Goal: Task Accomplishment & Management: Complete application form

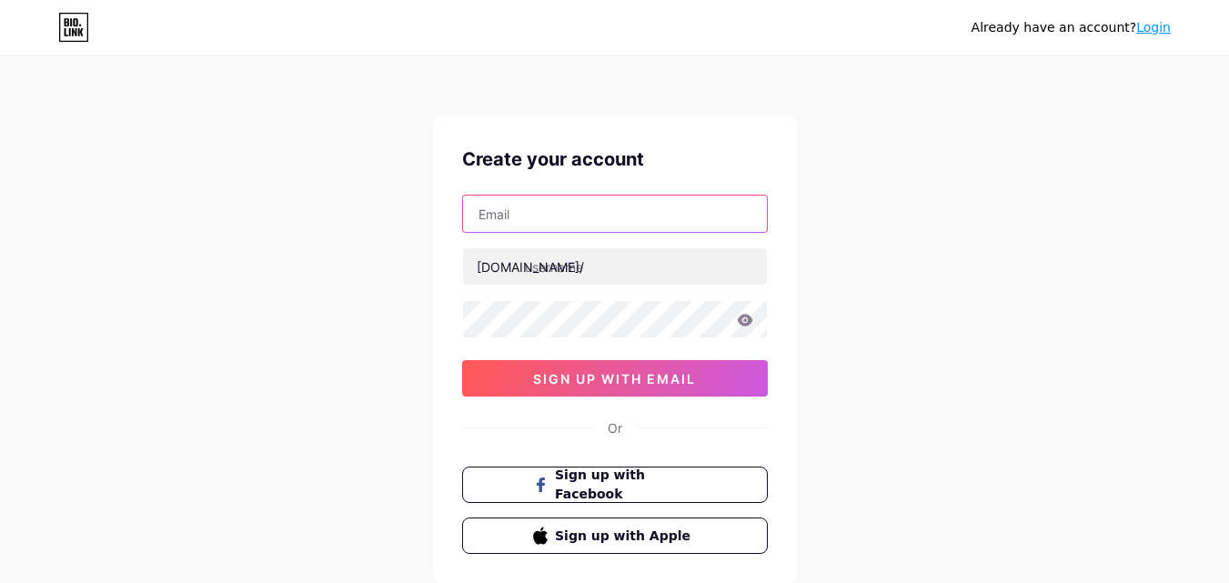
click at [575, 212] on input "text" at bounding box center [615, 214] width 304 height 36
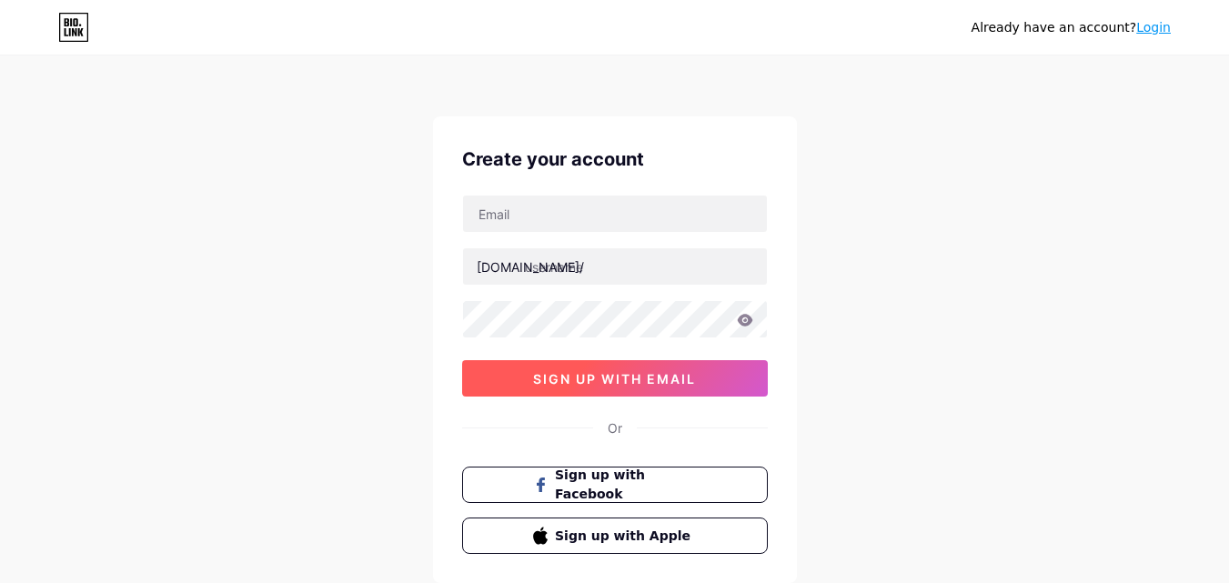
click at [634, 376] on span "sign up with email" at bounding box center [614, 378] width 163 height 15
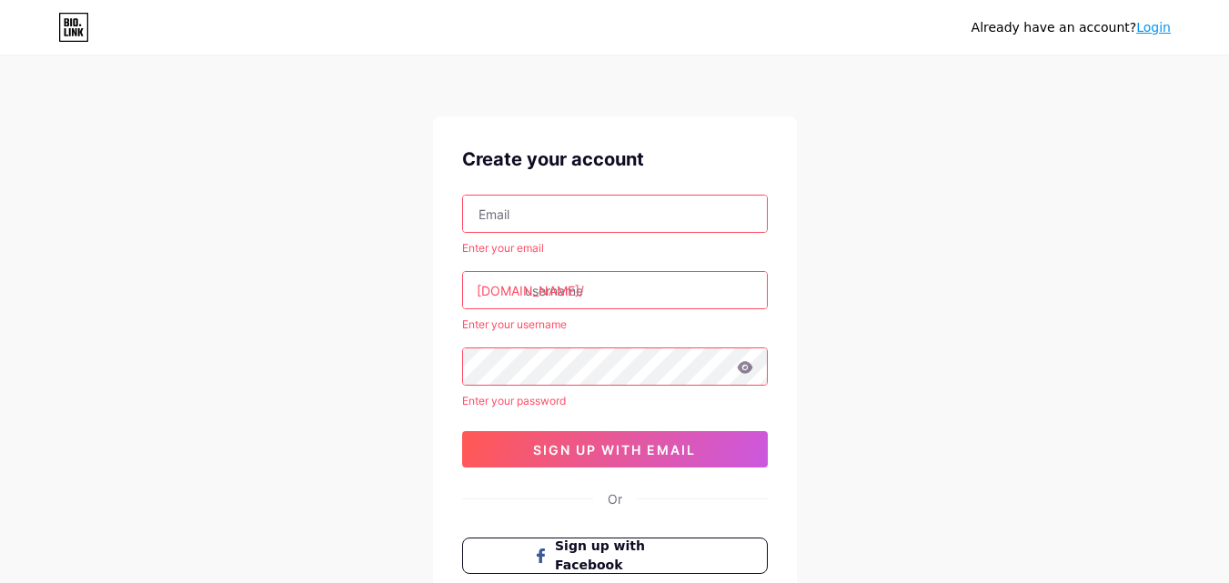
click at [612, 215] on input "text" at bounding box center [615, 214] width 304 height 36
type input "[EMAIL_ADDRESS][DOMAIN_NAME]"
click at [579, 288] on input "text" at bounding box center [615, 290] width 304 height 36
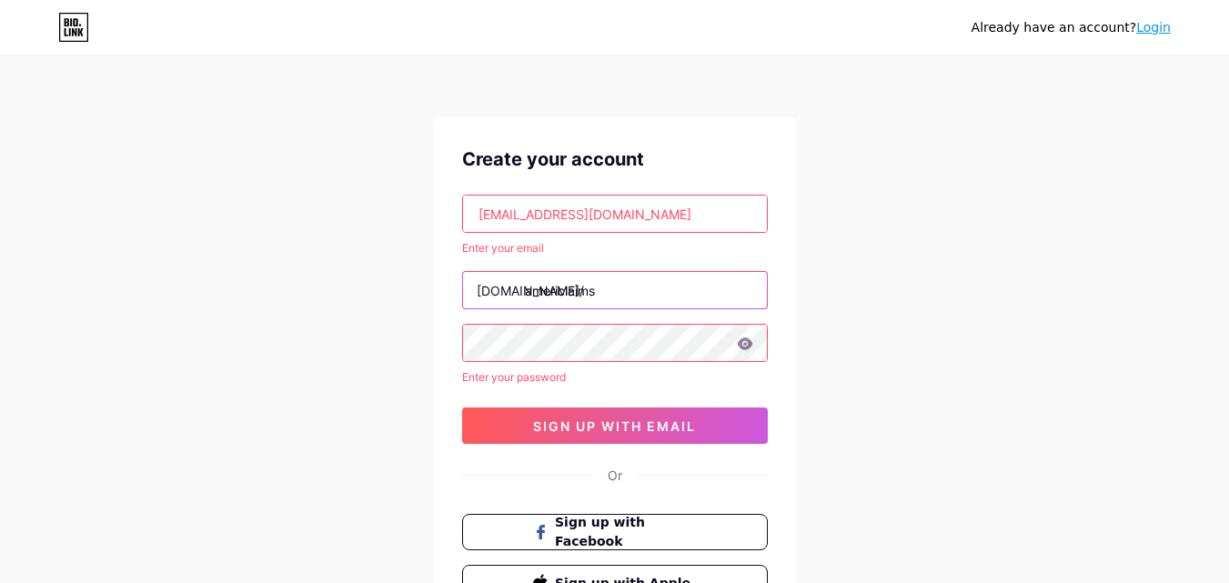
type input "americlaims"
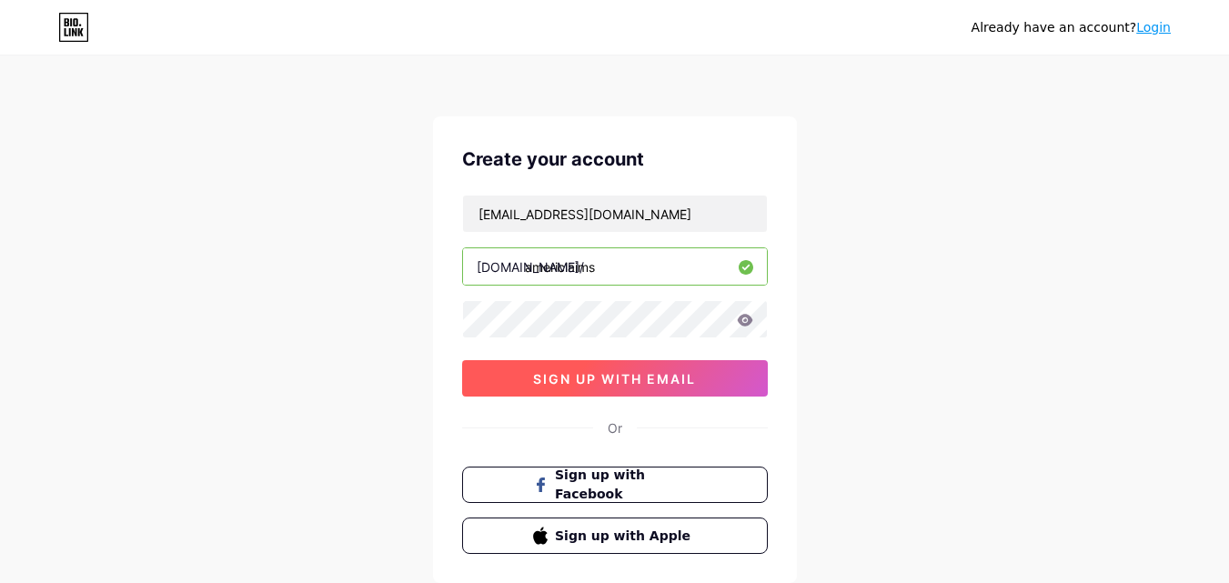
click at [685, 378] on span "sign up with email" at bounding box center [614, 378] width 163 height 15
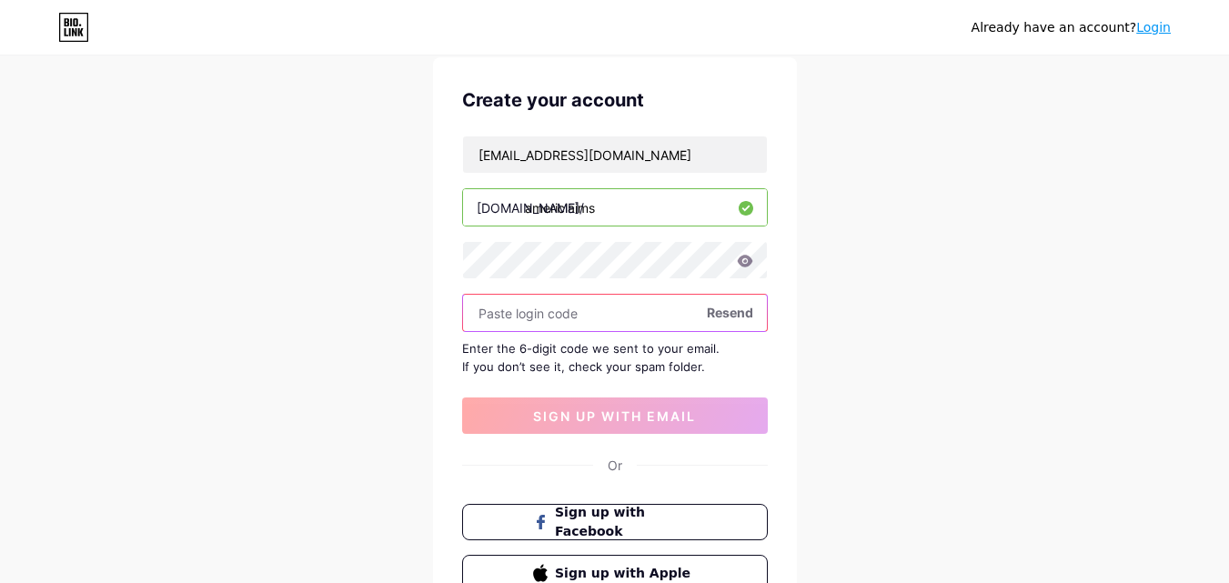
scroll to position [91, 0]
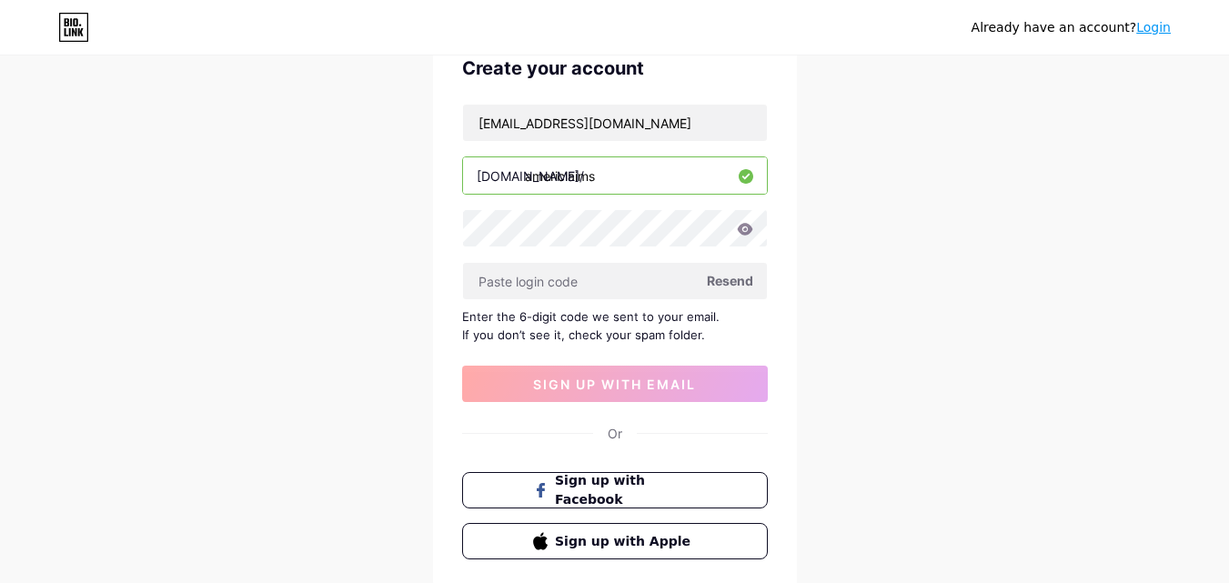
click at [737, 273] on span "Resend" at bounding box center [730, 280] width 46 height 19
paste input "988615"
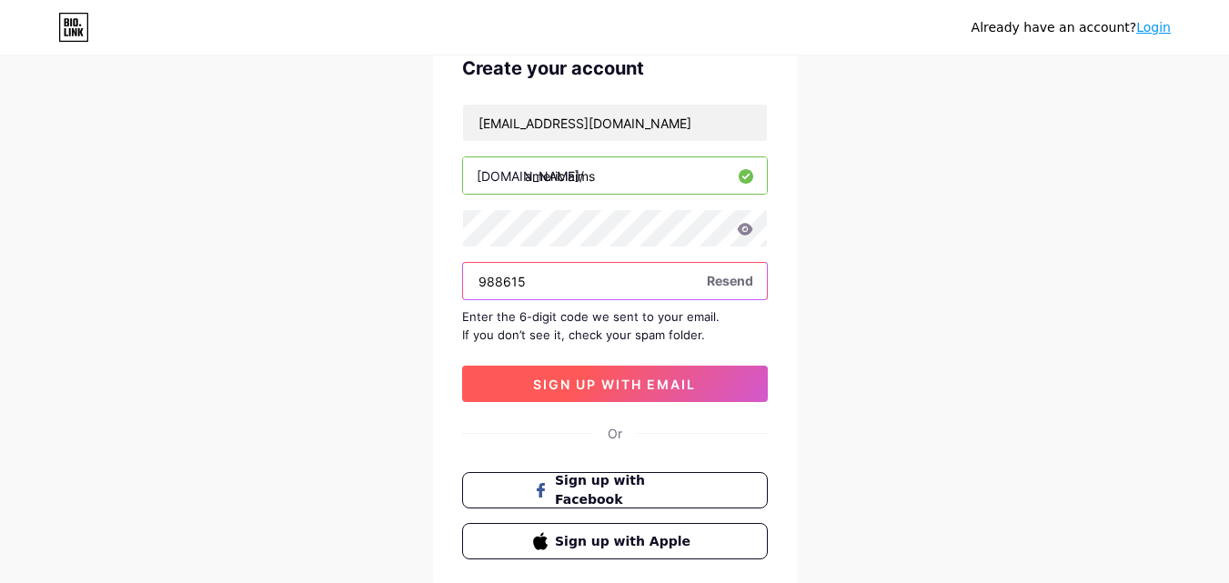
type input "988615"
click at [639, 389] on span "sign up with email" at bounding box center [614, 384] width 163 height 15
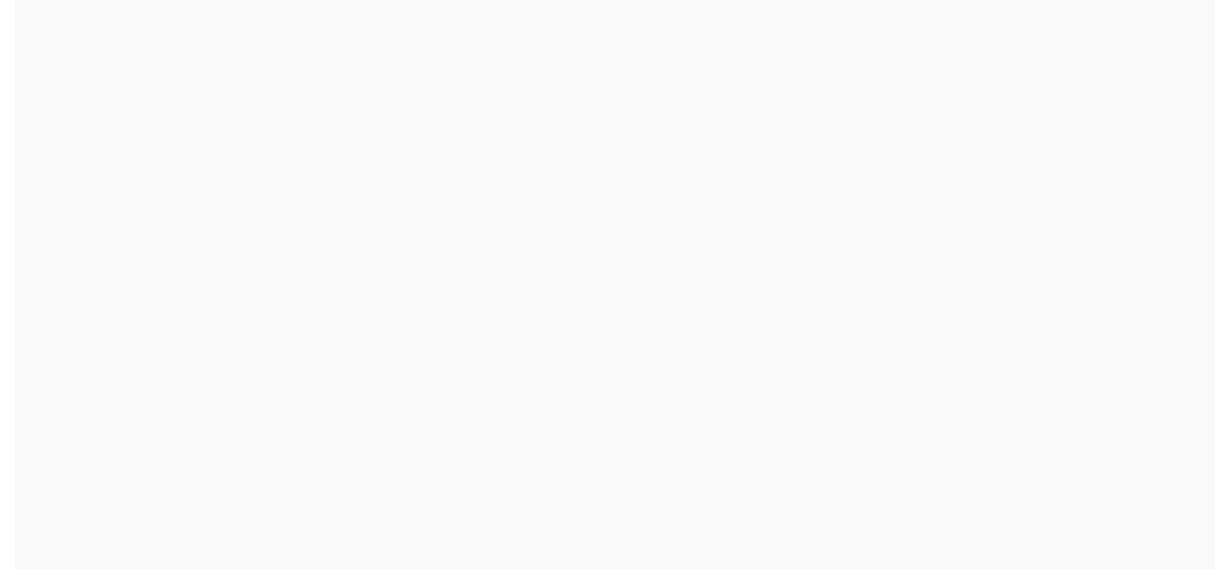
scroll to position [0, 0]
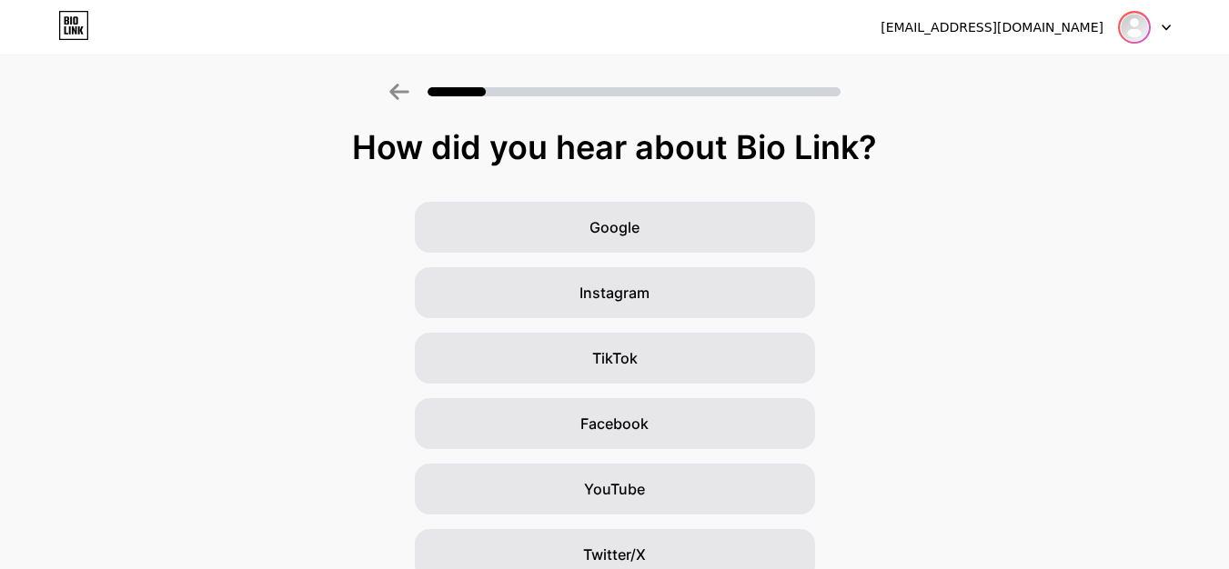
click at [1128, 33] on img at bounding box center [1134, 27] width 29 height 29
click at [1142, 25] on img at bounding box center [1134, 27] width 29 height 29
click at [1170, 30] on div "[EMAIL_ADDRESS][DOMAIN_NAME] Logout" at bounding box center [614, 27] width 1229 height 33
click at [1165, 27] on icon at bounding box center [1165, 28] width 9 height 6
click at [1163, 27] on icon at bounding box center [1165, 28] width 9 height 6
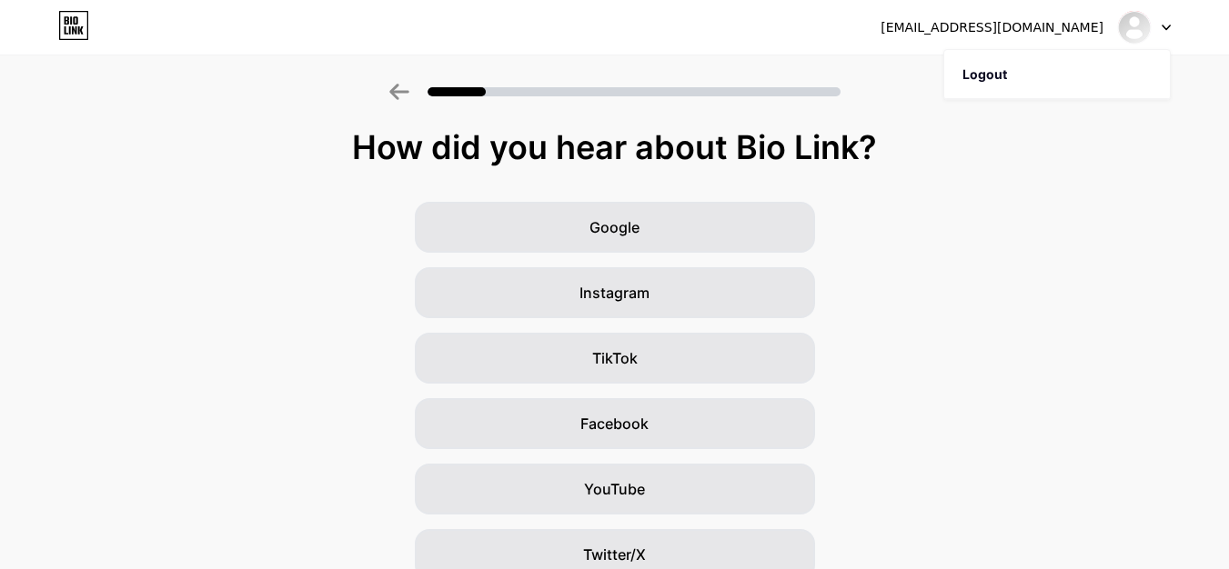
click at [1163, 27] on icon at bounding box center [1165, 28] width 9 height 6
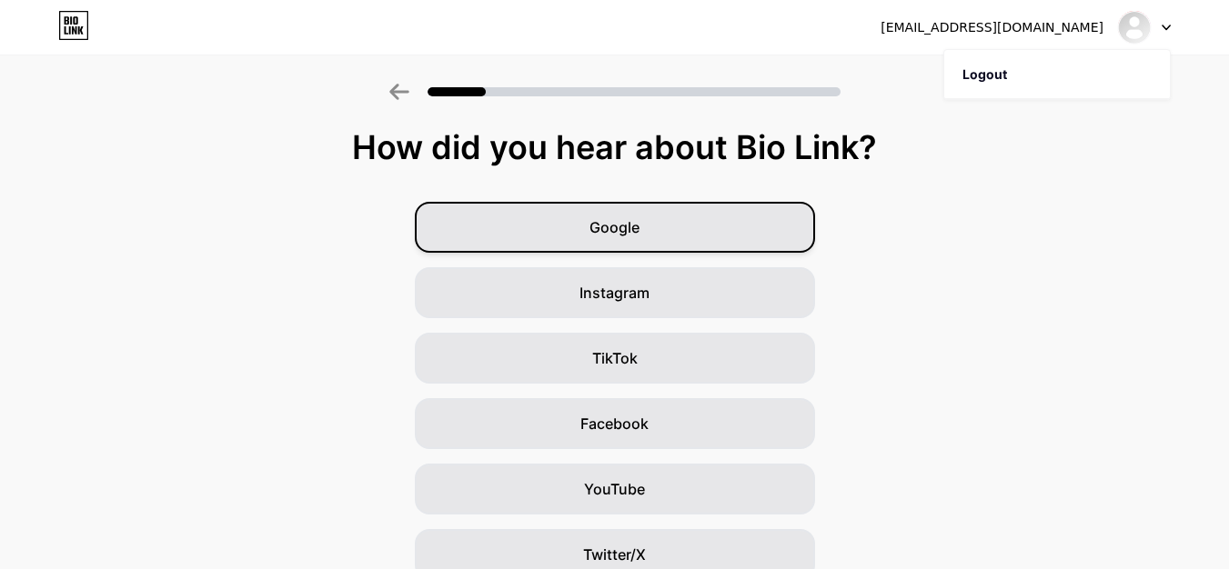
click at [686, 234] on div "Google" at bounding box center [615, 227] width 400 height 51
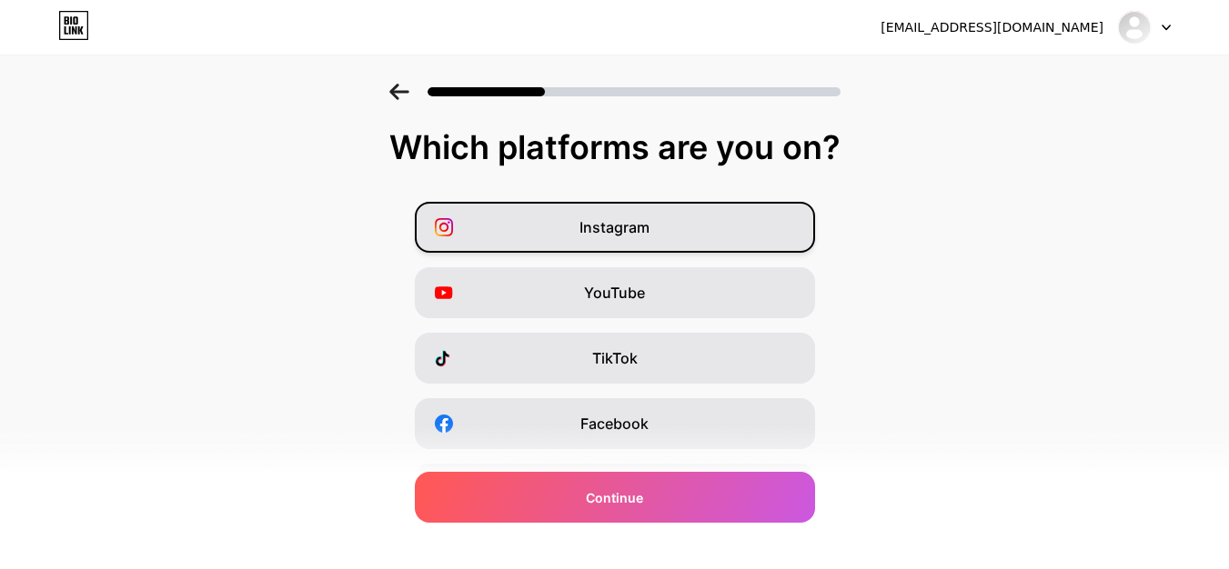
click at [718, 230] on div "Instagram" at bounding box center [615, 227] width 400 height 51
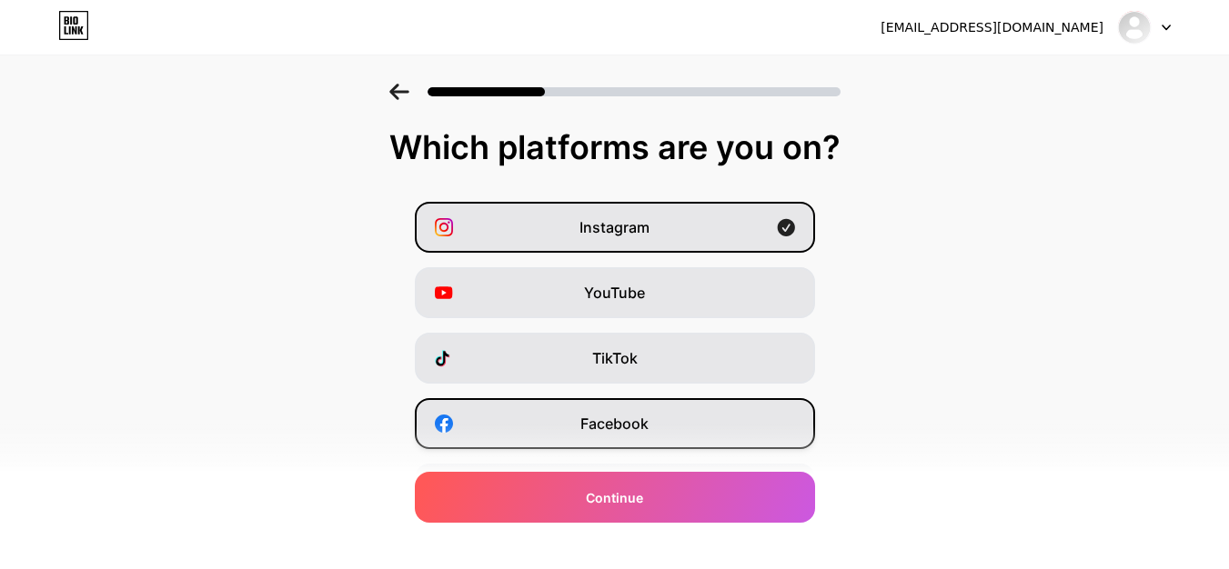
click at [667, 422] on div "Facebook" at bounding box center [615, 423] width 400 height 51
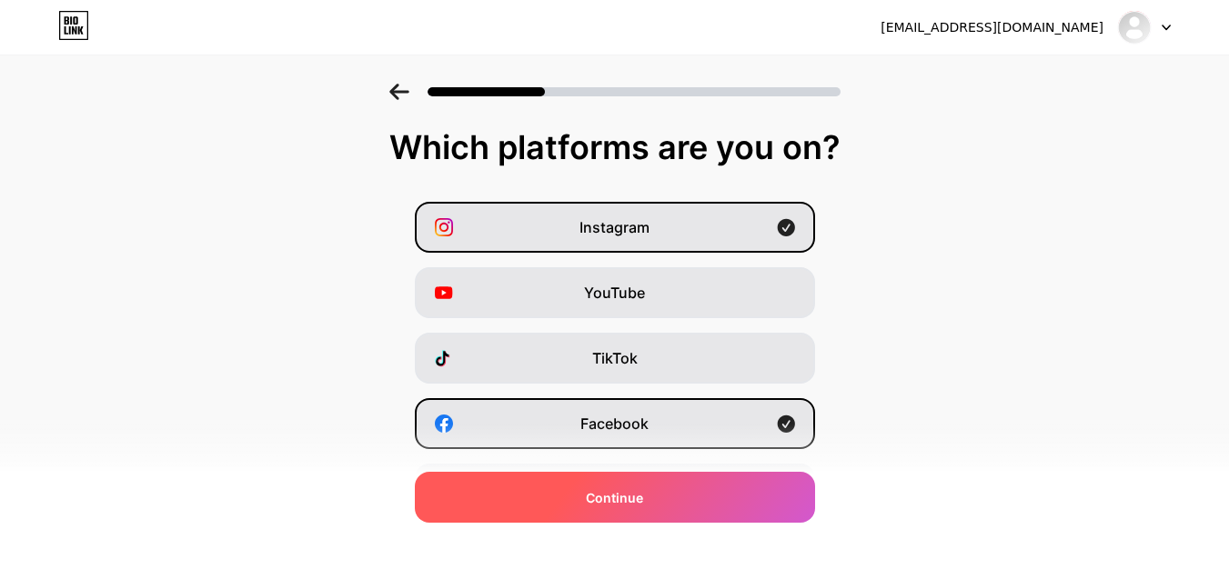
click at [670, 491] on div "Continue" at bounding box center [615, 497] width 400 height 51
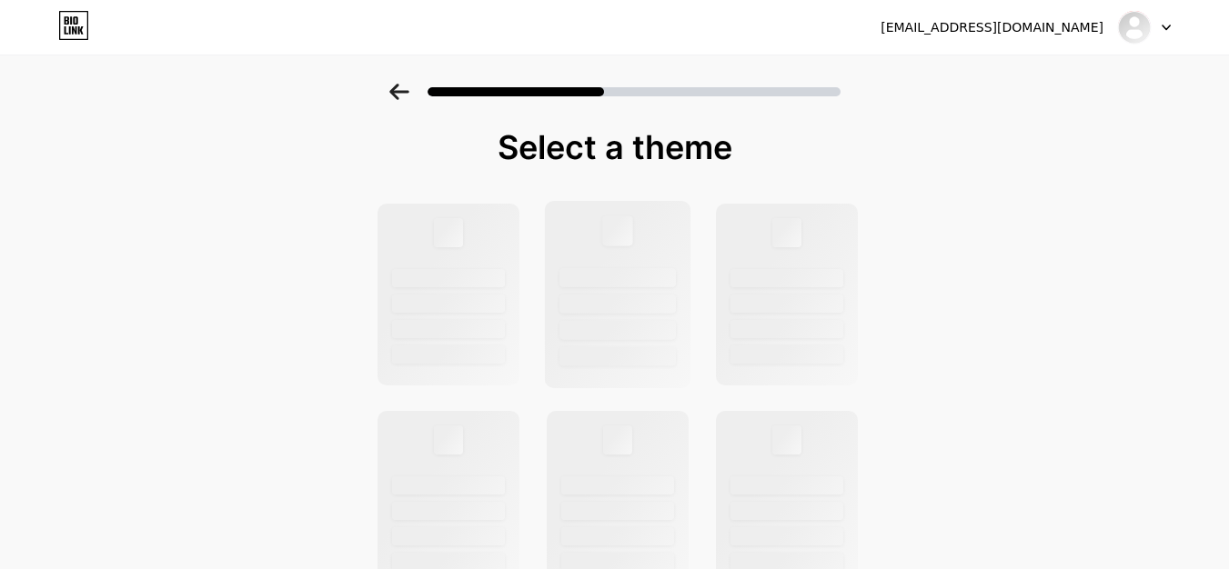
click at [650, 219] on div at bounding box center [617, 294] width 146 height 187
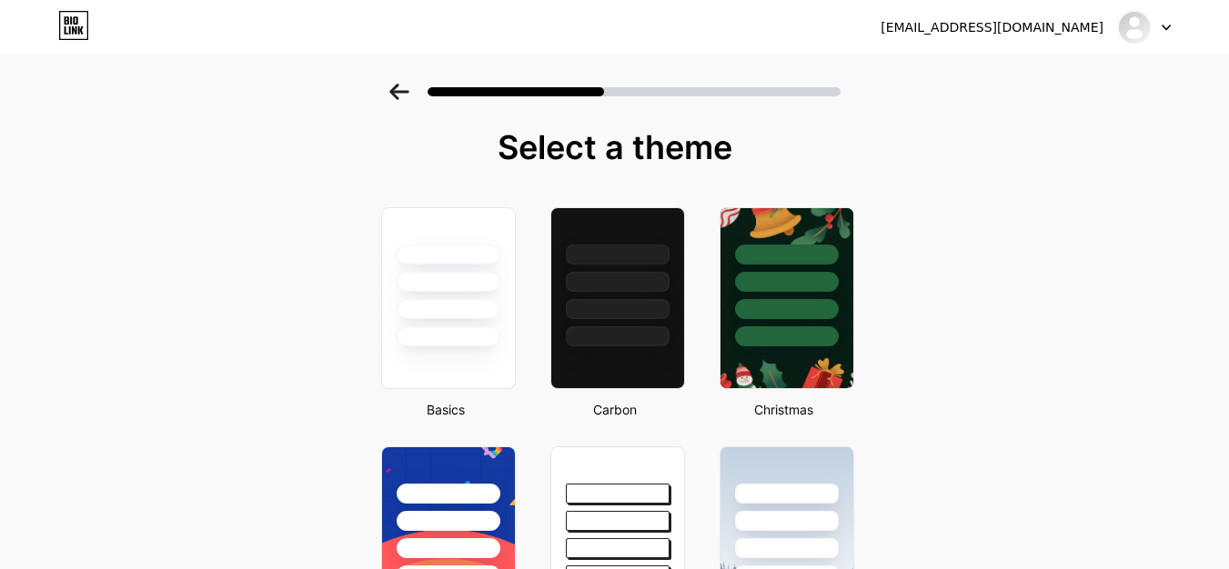
click at [601, 166] on div "Select a theme" at bounding box center [615, 147] width 482 height 36
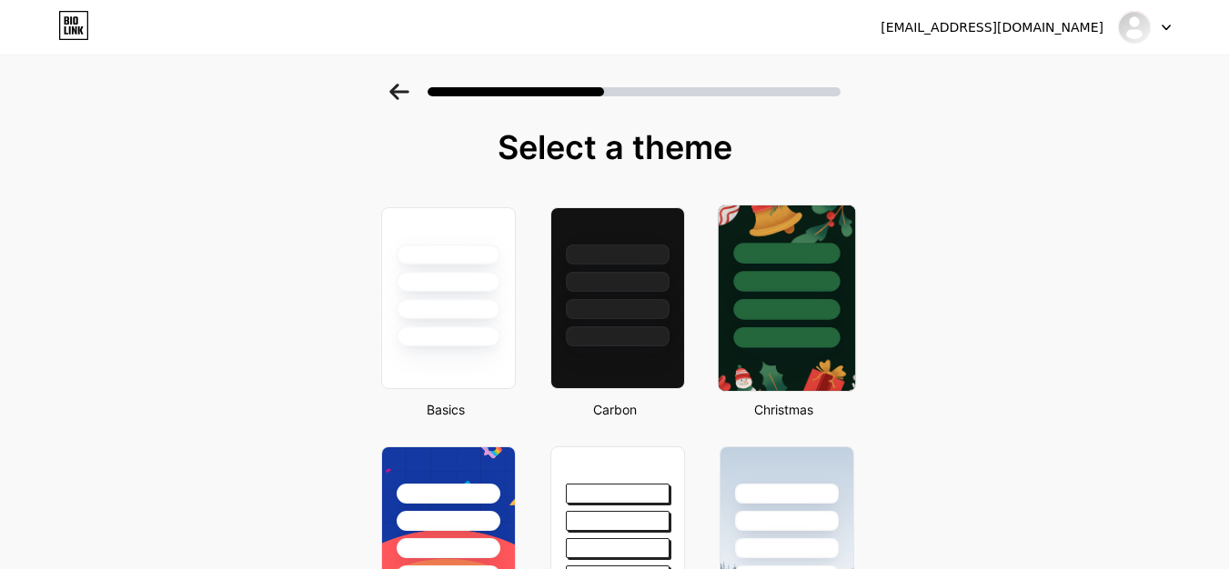
click at [765, 294] on div at bounding box center [786, 277] width 136 height 143
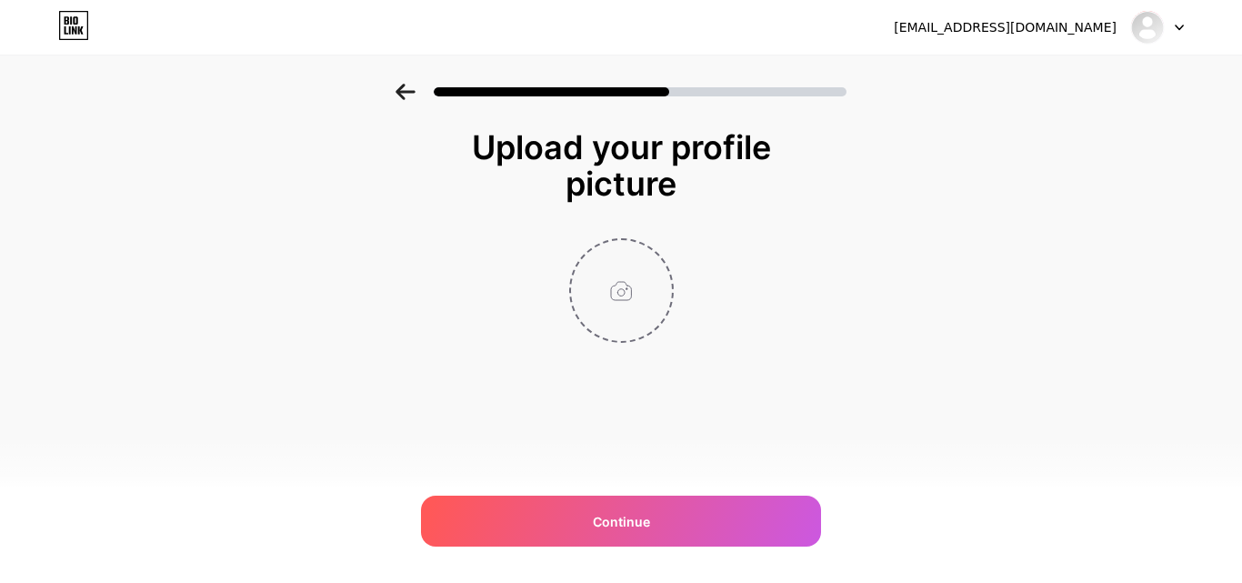
click at [653, 313] on input "file" at bounding box center [621, 290] width 101 height 101
type input "C:\fakepath\WhatsApp Image [DATE] 9.06.37 PM.jpeg"
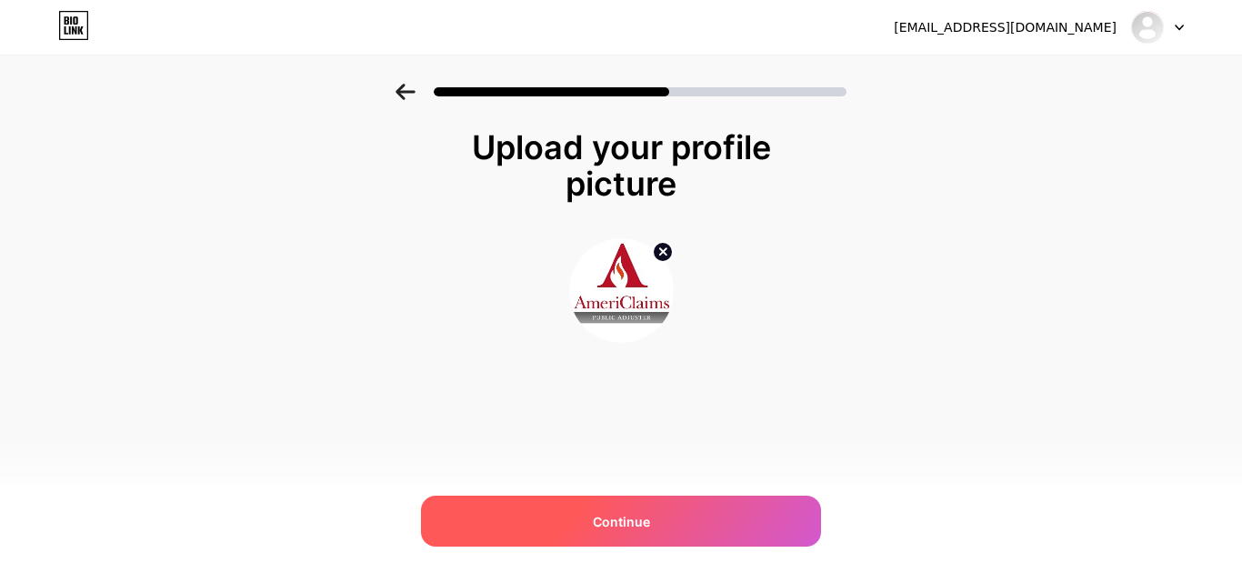
click at [592, 529] on div "Continue" at bounding box center [621, 521] width 400 height 51
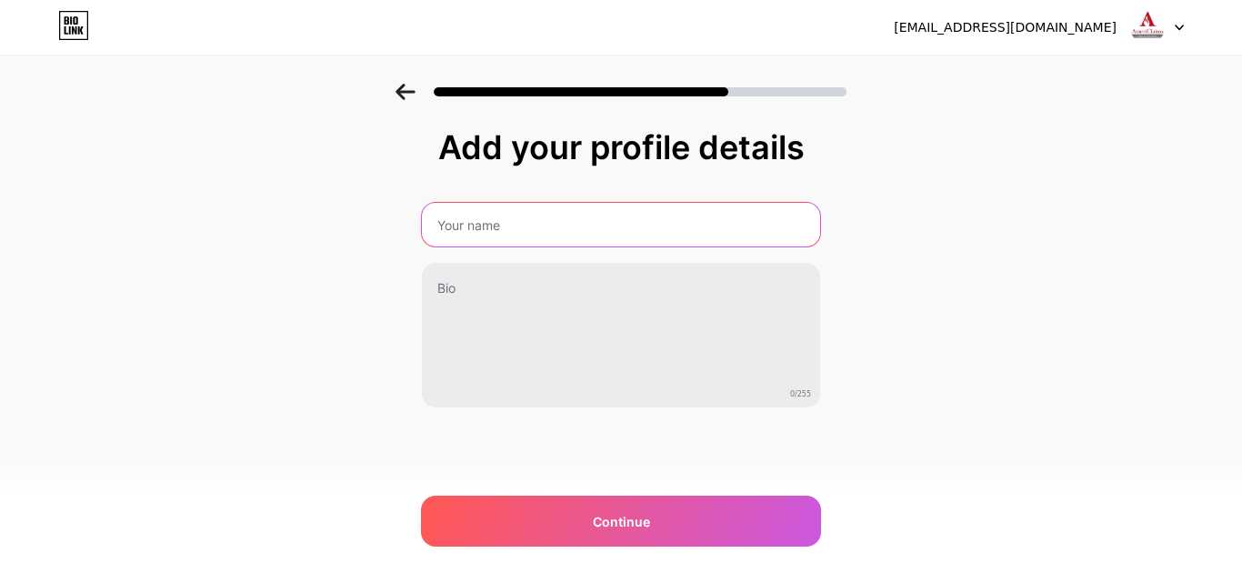
click at [577, 225] on input "text" at bounding box center [621, 225] width 398 height 44
type input "AmeriClaims Public Adjuster"
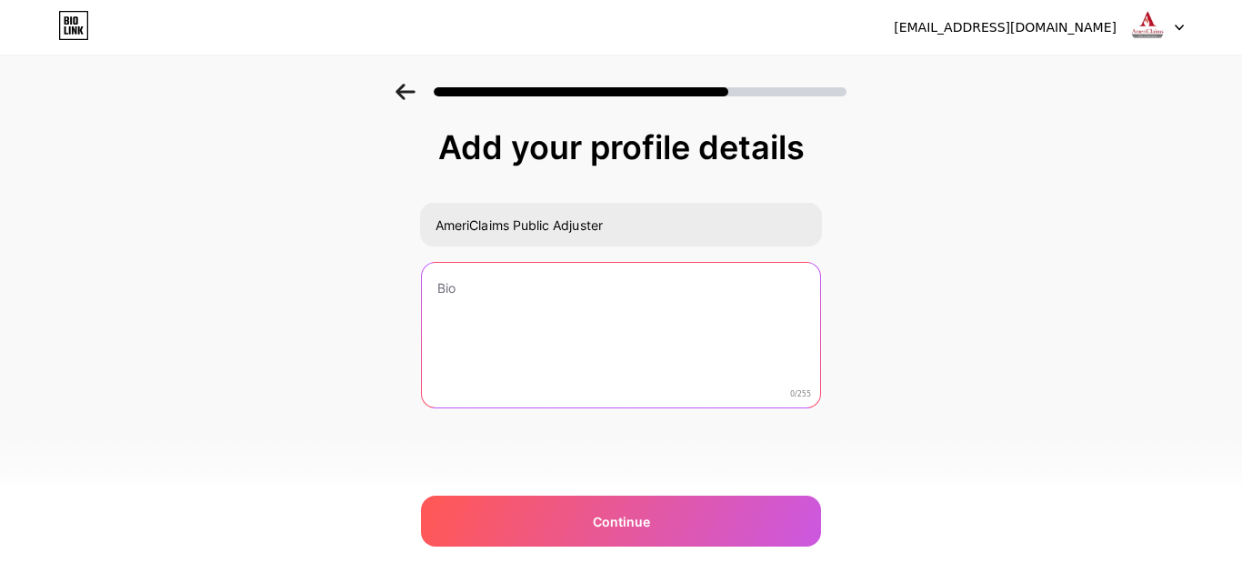
click at [573, 296] on textarea at bounding box center [621, 336] width 398 height 146
paste textarea "Public adjusters work on behalf of policyholders to ensure fair and accurate in…"
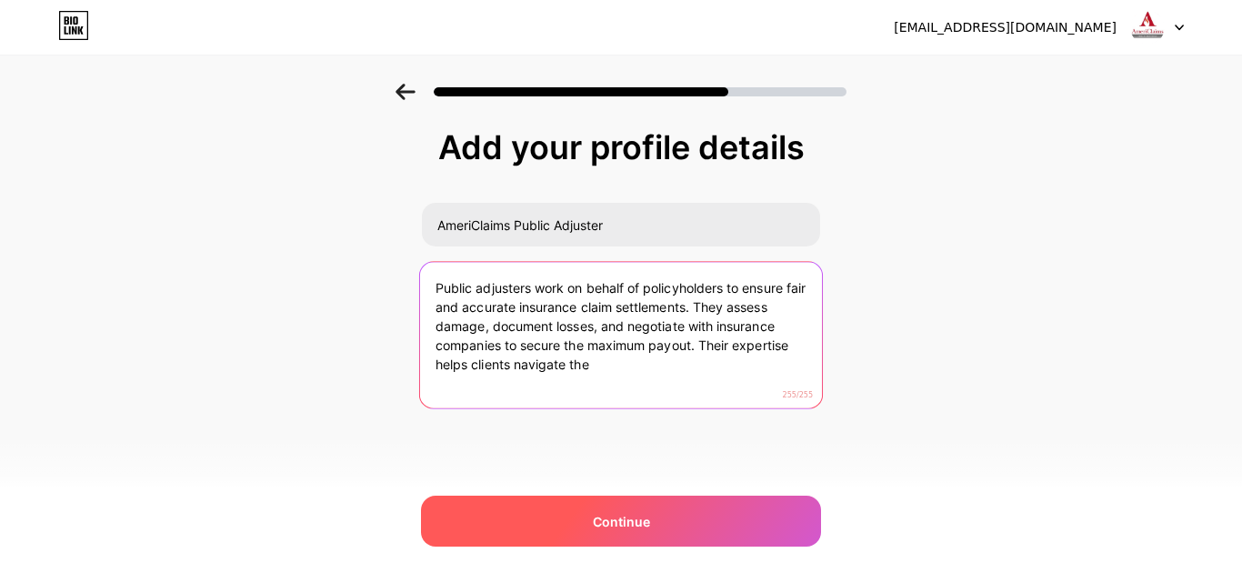
type textarea "Public adjusters work on behalf of policyholders to ensure fair and accurate in…"
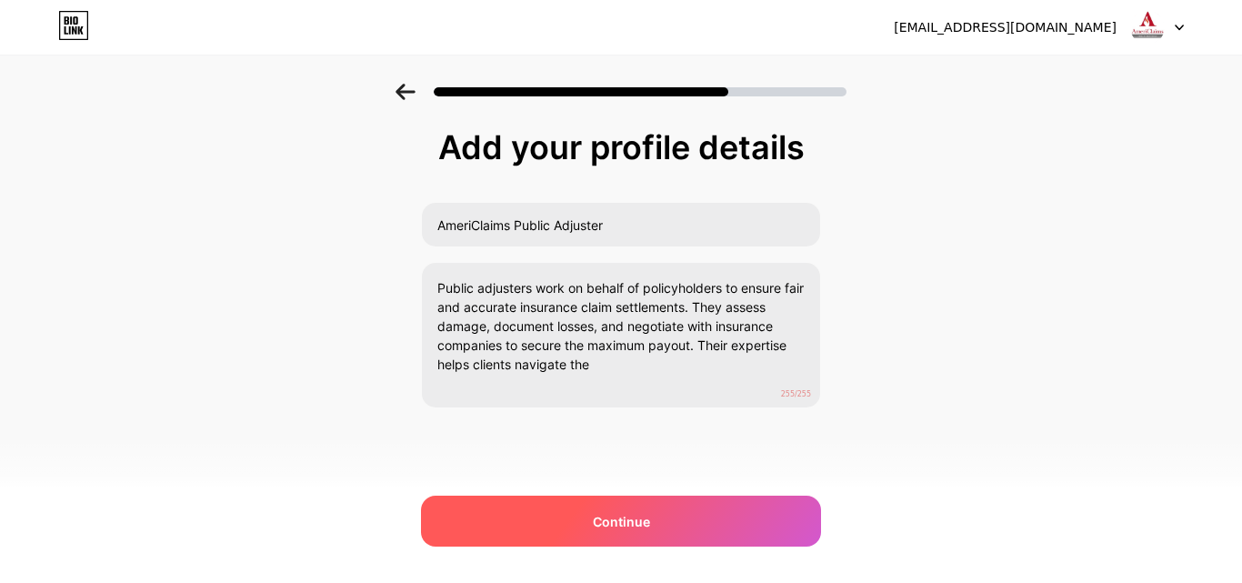
click at [552, 516] on div "Continue" at bounding box center [621, 521] width 400 height 51
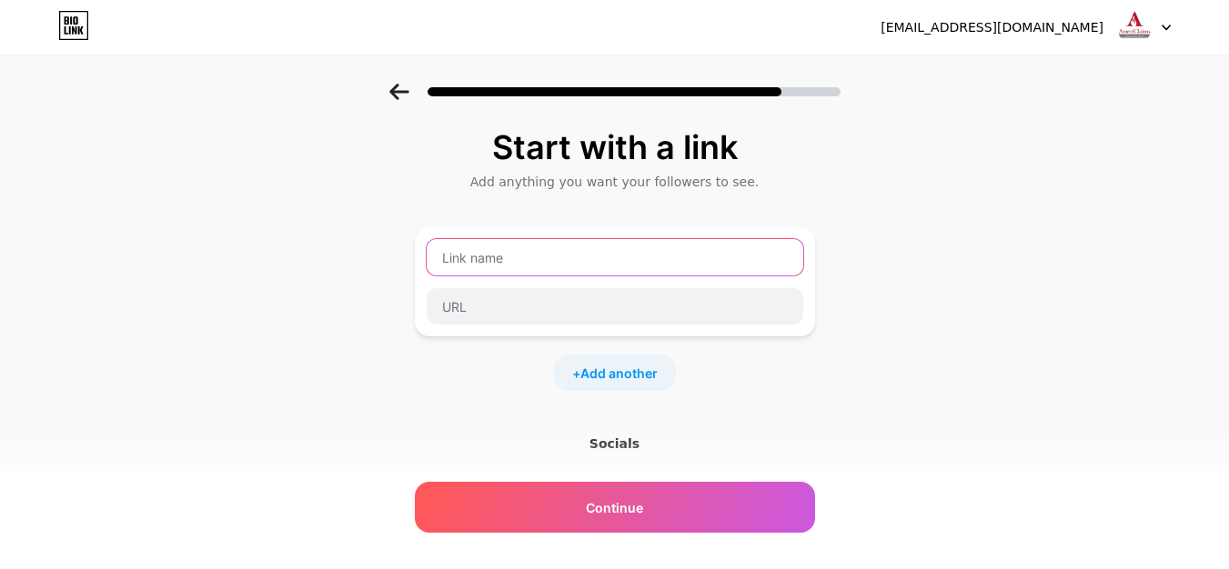
click at [551, 268] on input "text" at bounding box center [615, 257] width 377 height 36
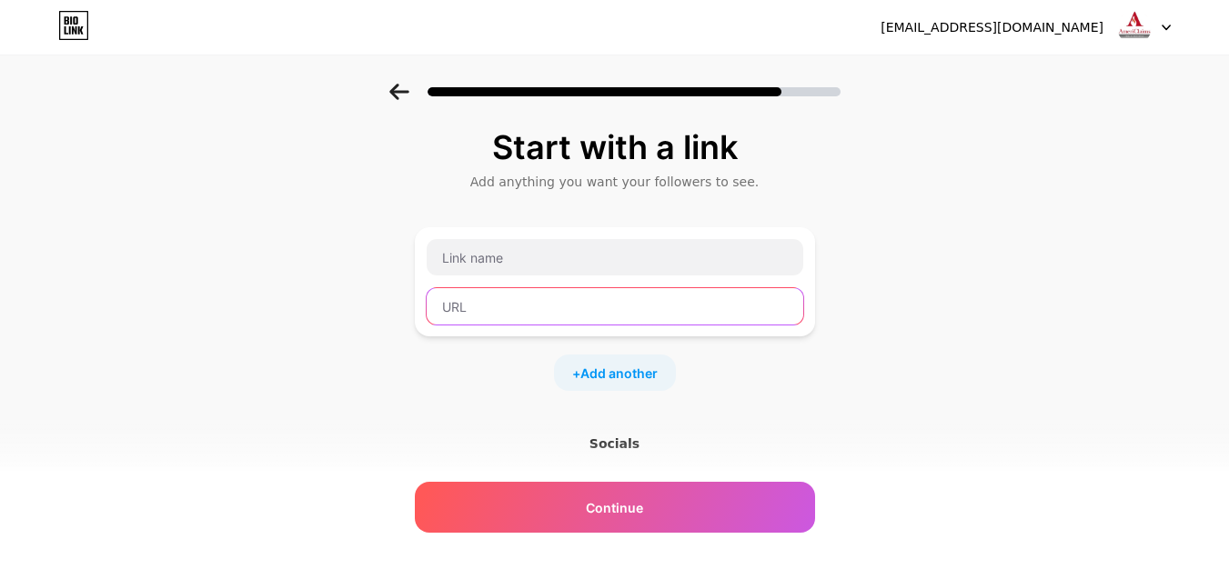
click at [517, 305] on input "text" at bounding box center [615, 306] width 377 height 36
paste input "[URL][DOMAIN_NAME]"
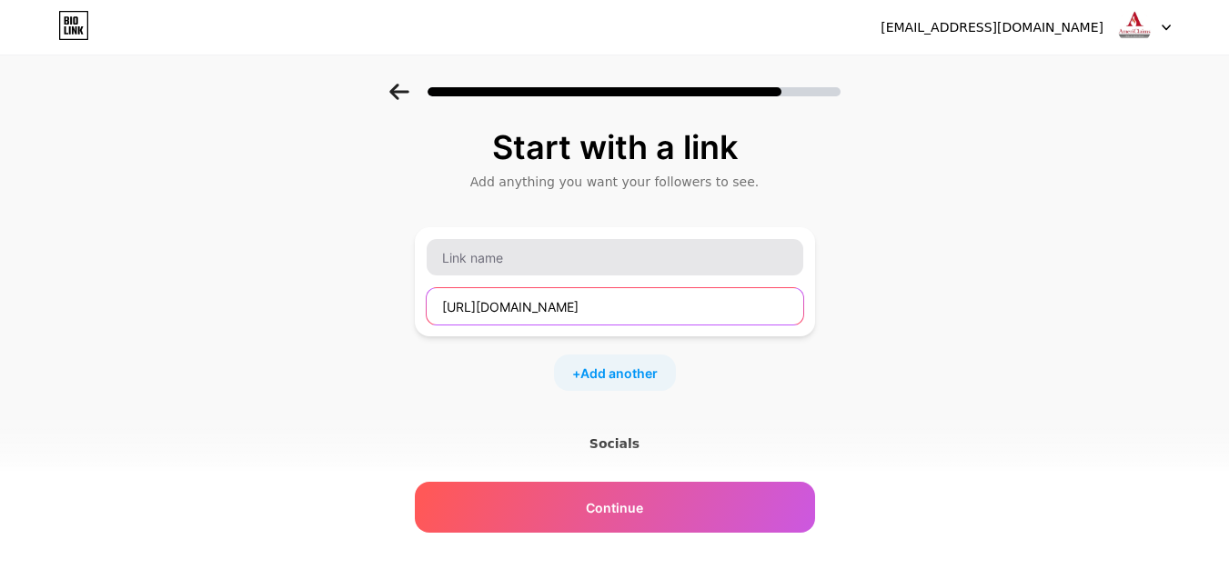
type input "[URL][DOMAIN_NAME]"
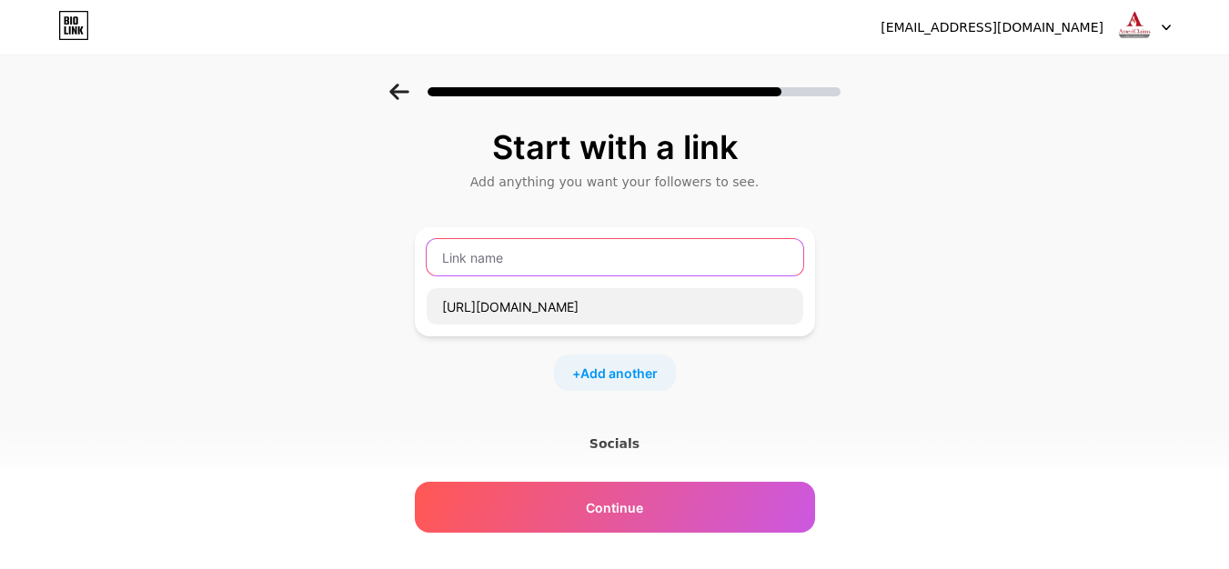
click at [539, 257] on input "text" at bounding box center [615, 257] width 377 height 36
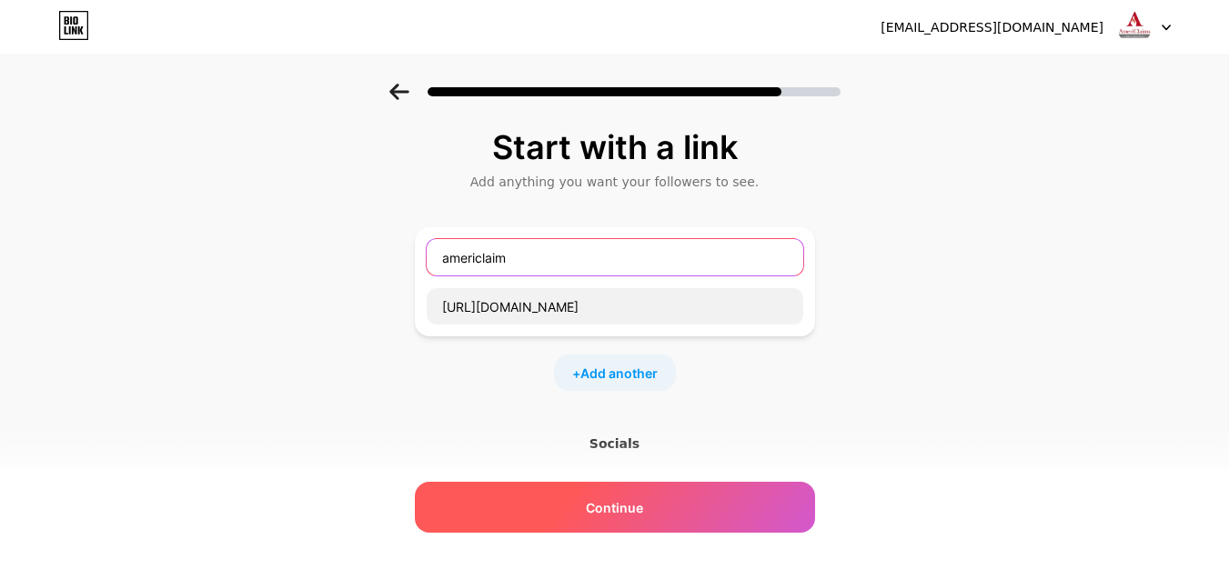
type input "americlaim"
click at [643, 510] on span "Continue" at bounding box center [614, 507] width 57 height 19
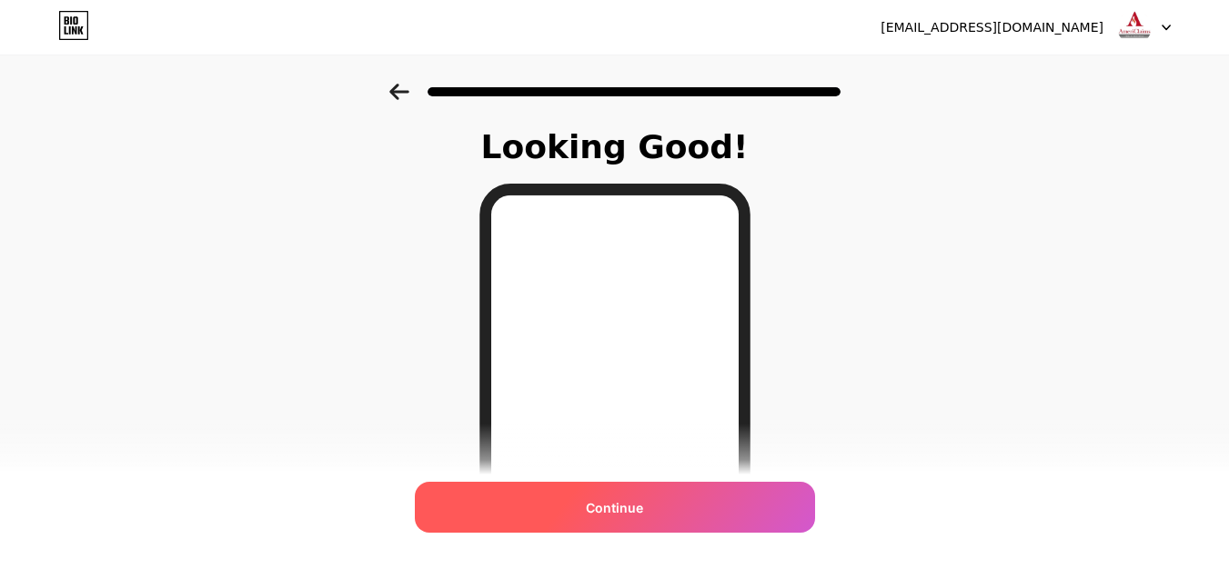
click at [643, 499] on span "Continue" at bounding box center [614, 507] width 57 height 19
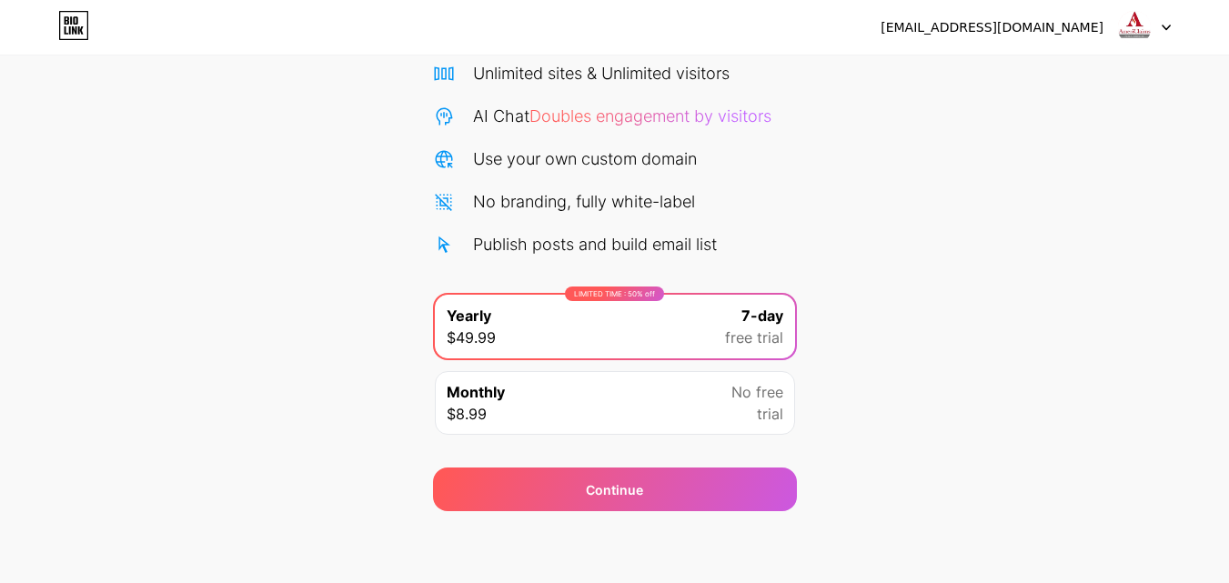
scroll to position [149, 0]
click at [1125, 28] on img at bounding box center [1134, 27] width 35 height 35
click at [1120, 30] on img at bounding box center [1134, 27] width 35 height 35
click at [763, 407] on span "trial" at bounding box center [770, 413] width 26 height 22
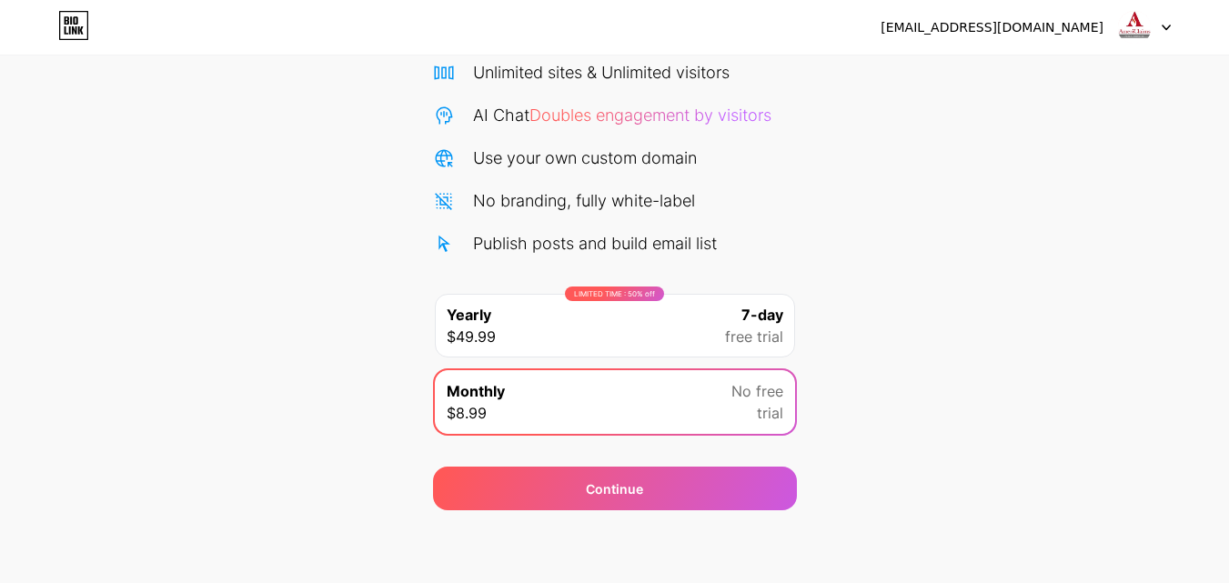
click at [752, 343] on span "free trial" at bounding box center [754, 337] width 58 height 22
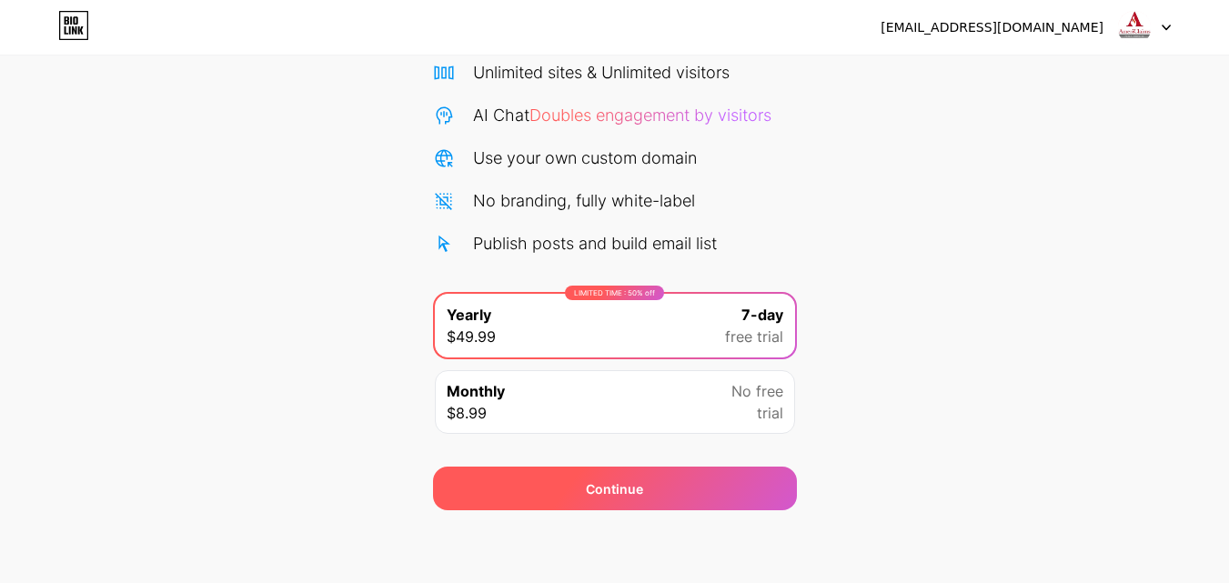
click at [719, 483] on div "Continue" at bounding box center [615, 489] width 364 height 44
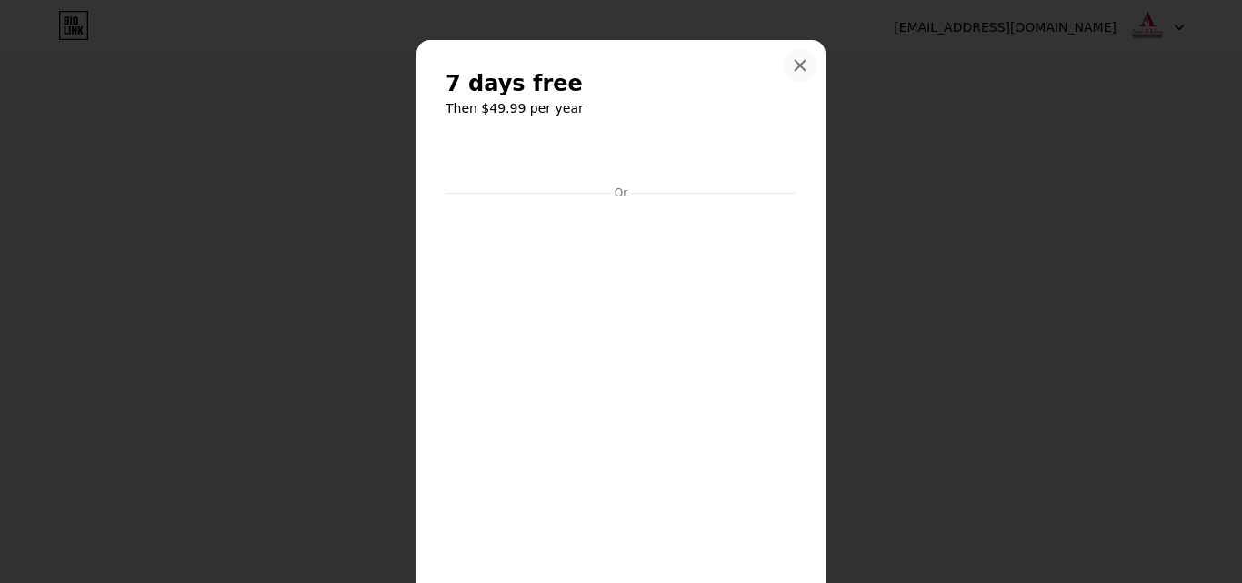
click at [799, 65] on icon at bounding box center [800, 65] width 15 height 15
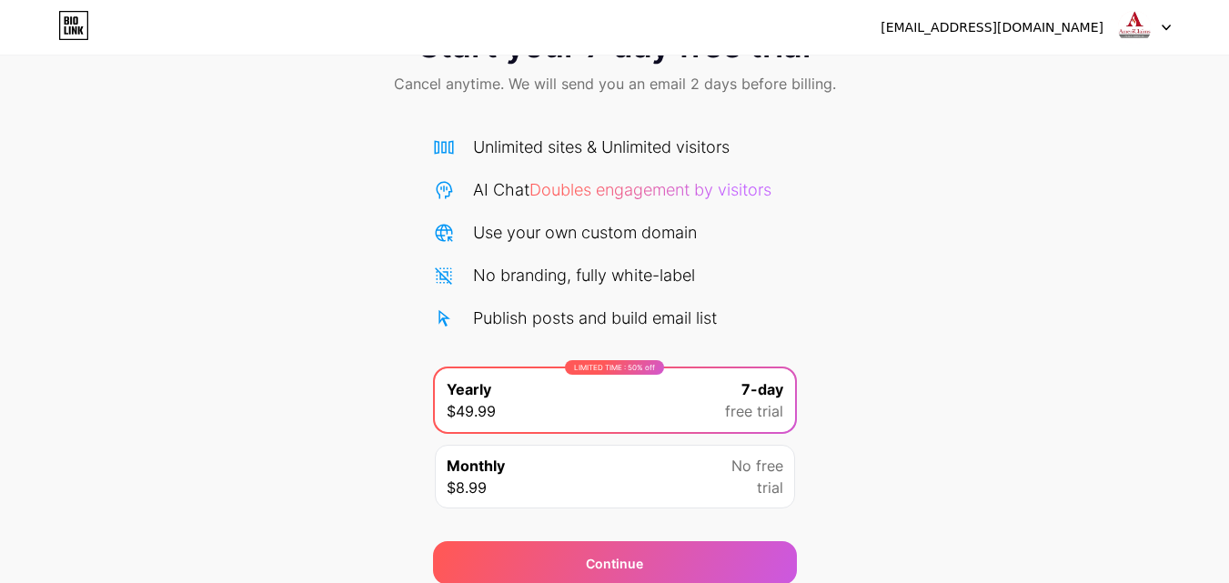
scroll to position [0, 0]
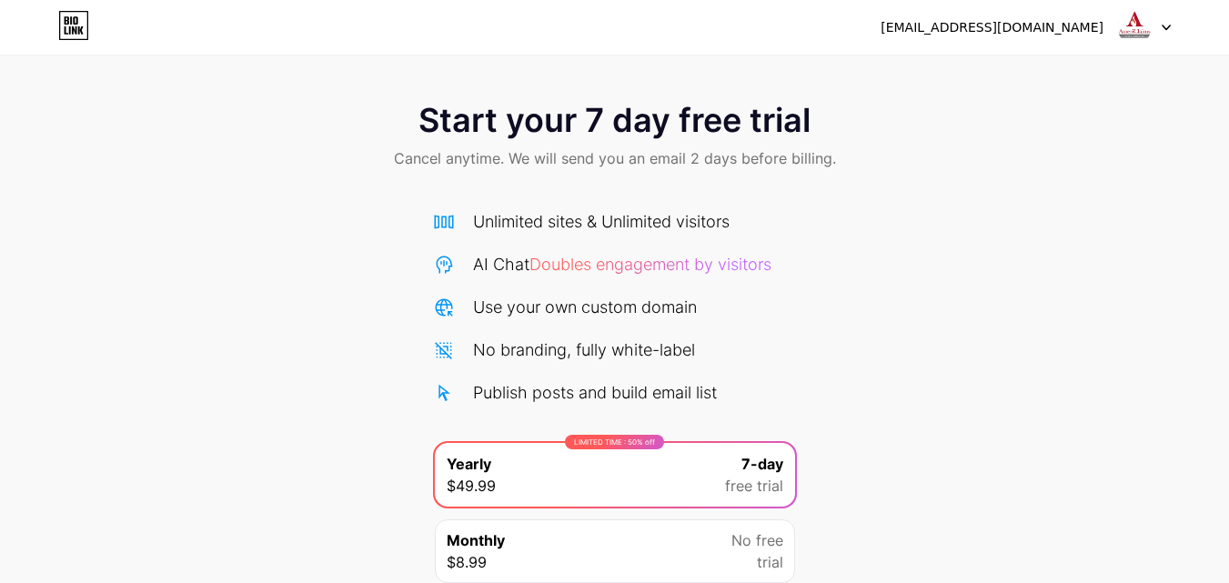
click at [1136, 26] on img at bounding box center [1134, 27] width 35 height 35
click at [1078, 27] on div "[EMAIL_ADDRESS][DOMAIN_NAME]" at bounding box center [991, 27] width 223 height 19
drag, startPoint x: 1054, startPoint y: 34, endPoint x: 1089, endPoint y: 24, distance: 36.0
click at [1054, 33] on div "[EMAIL_ADDRESS][DOMAIN_NAME]" at bounding box center [991, 27] width 223 height 19
click at [1124, 16] on img at bounding box center [1134, 27] width 35 height 35
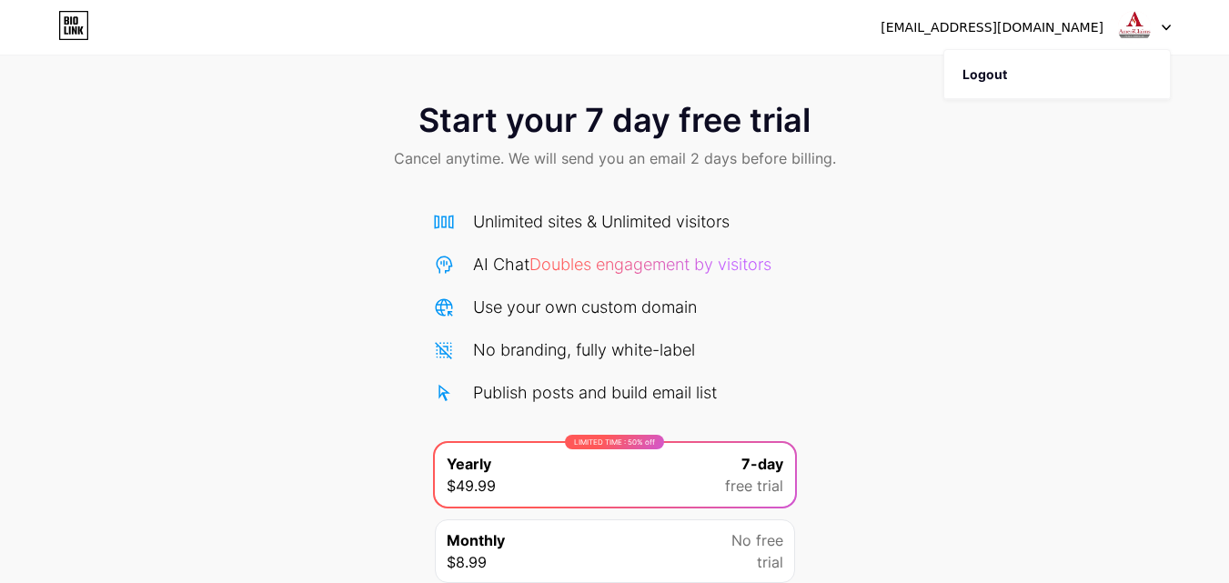
click at [1129, 16] on img at bounding box center [1134, 27] width 35 height 35
click at [1159, 23] on div at bounding box center [1144, 27] width 53 height 33
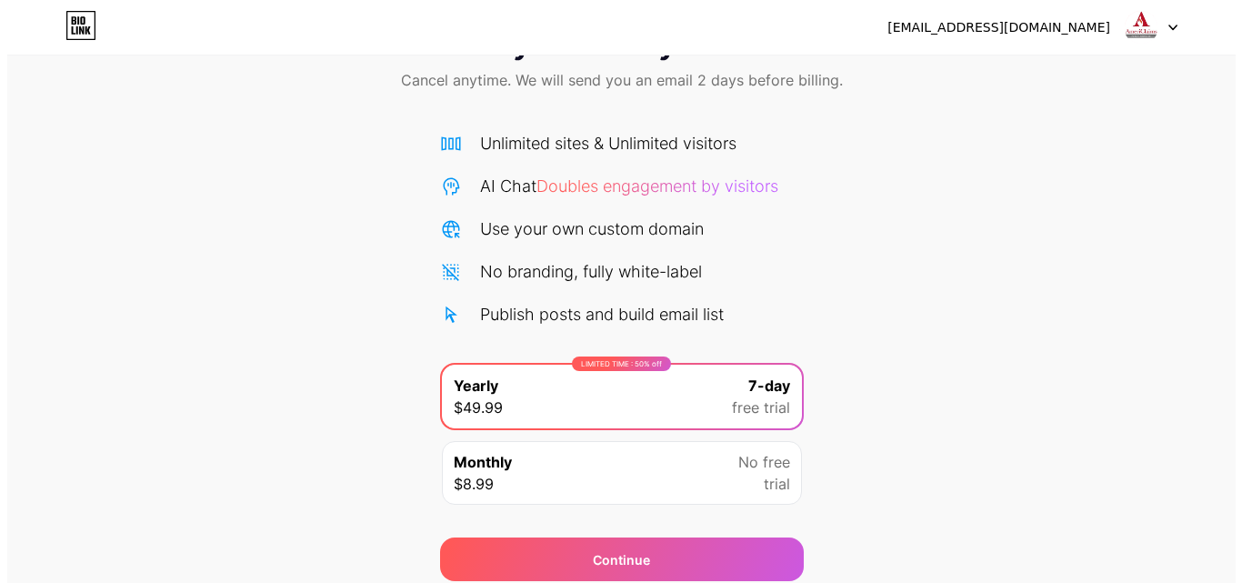
scroll to position [149, 0]
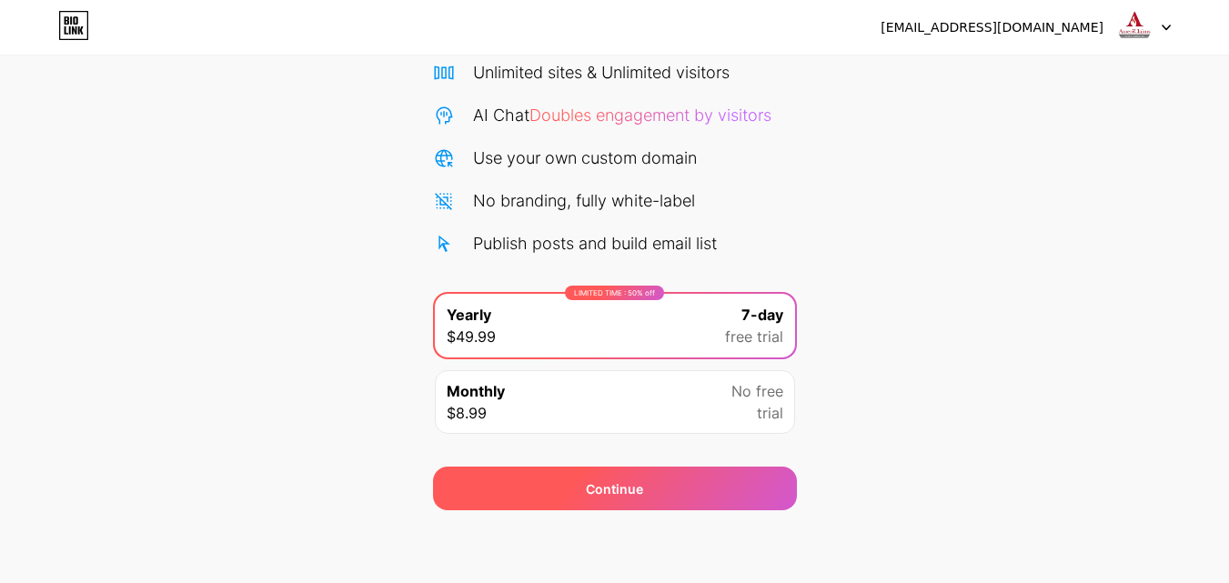
click at [605, 498] on div "Continue" at bounding box center [615, 489] width 364 height 44
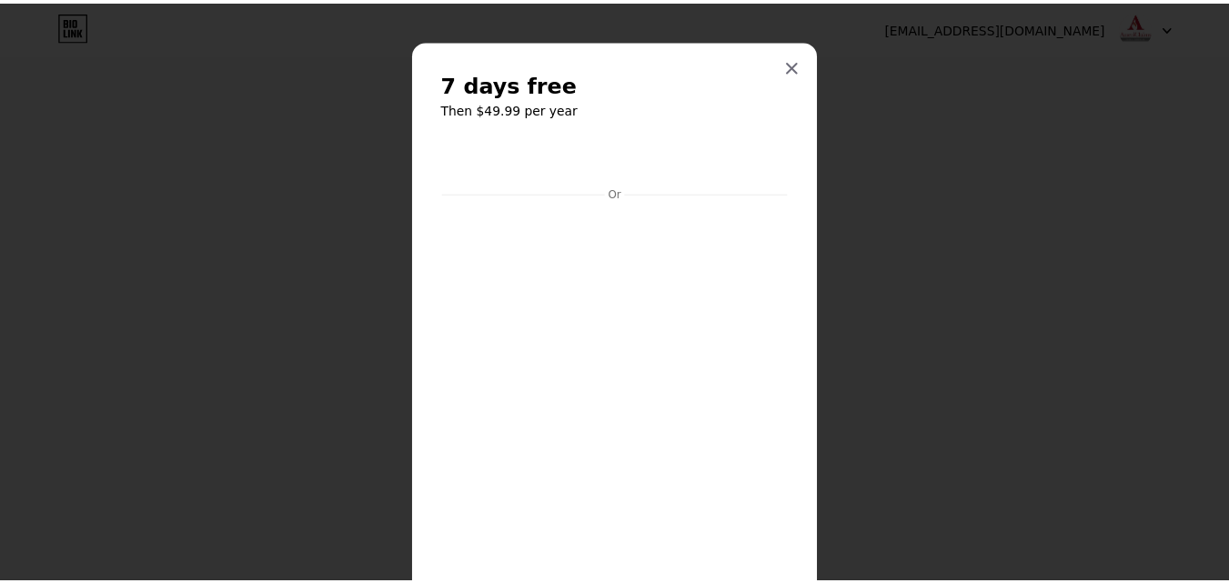
scroll to position [150, 0]
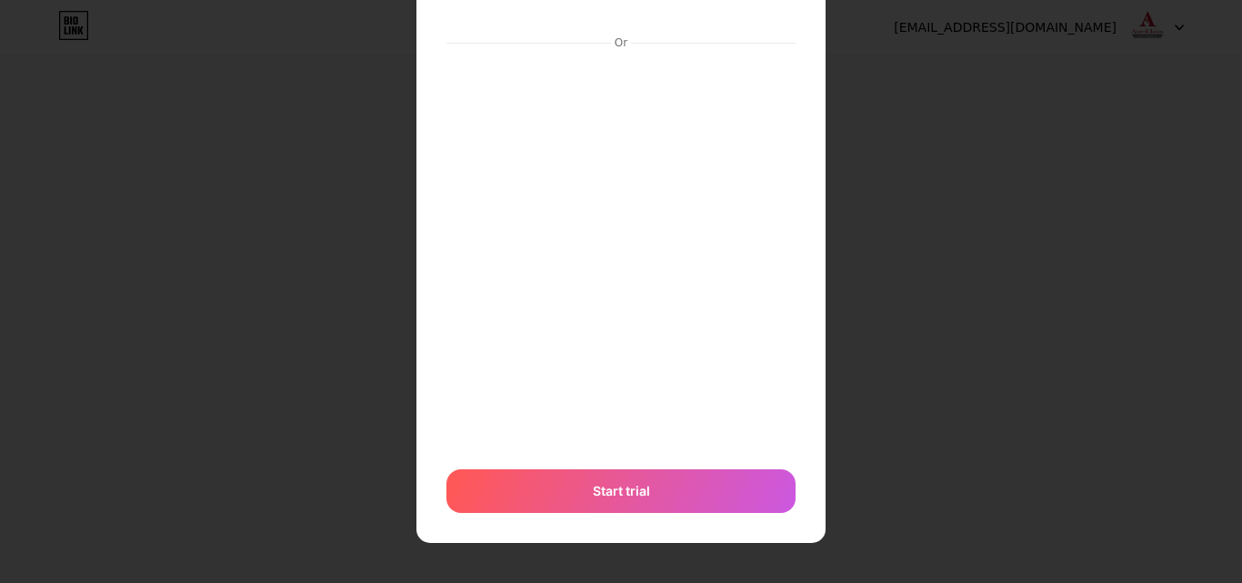
click at [863, 360] on div at bounding box center [621, 141] width 1242 height 583
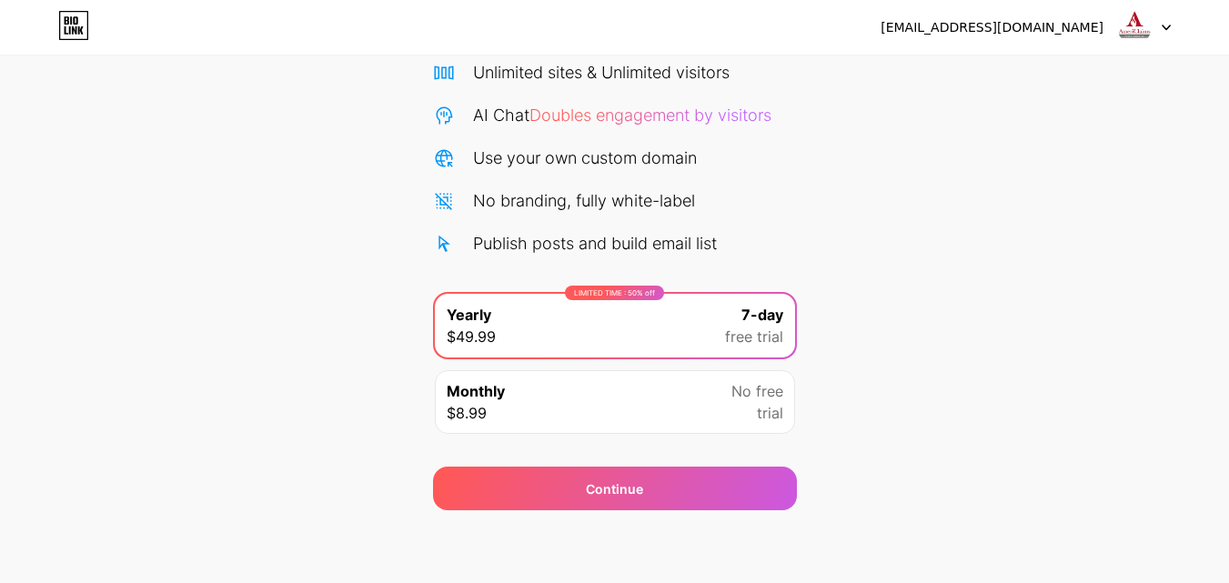
click at [1113, 23] on div "[EMAIL_ADDRESS][DOMAIN_NAME]" at bounding box center [1025, 27] width 290 height 33
click at [1130, 23] on img at bounding box center [1134, 27] width 35 height 35
click at [1167, 27] on icon at bounding box center [1165, 27] width 7 height 5
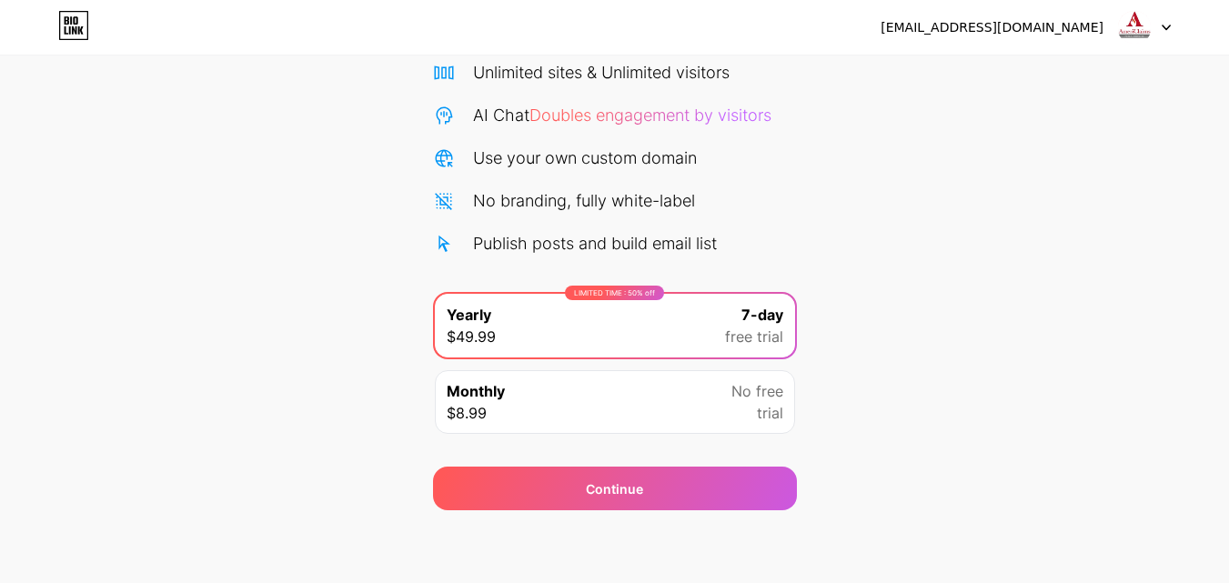
click at [1130, 21] on img at bounding box center [1134, 27] width 35 height 35
